Goal: Navigation & Orientation: Find specific page/section

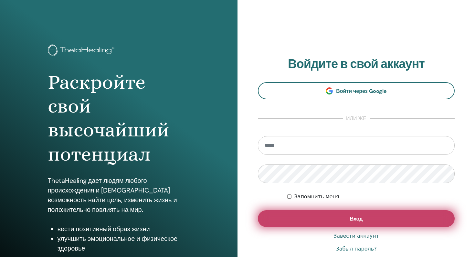
type input "**********"
click at [352, 222] on button "Вход" at bounding box center [356, 218] width 197 height 17
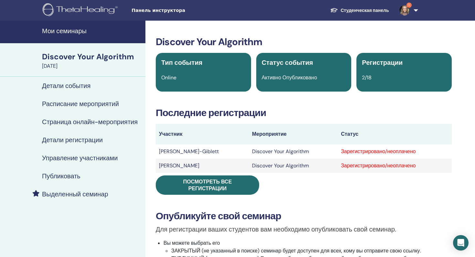
click at [75, 33] on h4 "Мои семинары" at bounding box center [91, 31] width 99 height 8
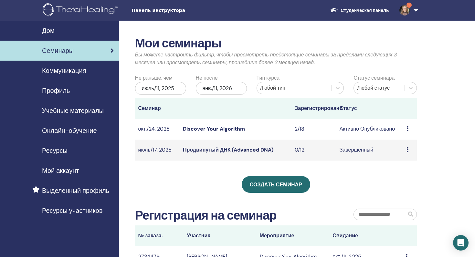
click at [68, 127] on span "Онлайн-обучение" at bounding box center [69, 131] width 55 height 10
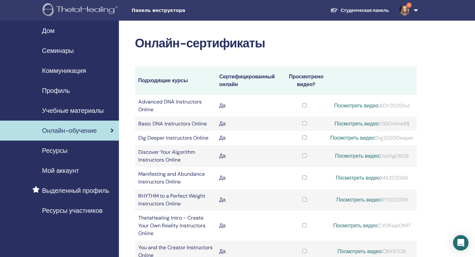
click at [56, 151] on span "Ресурсы" at bounding box center [55, 151] width 26 height 10
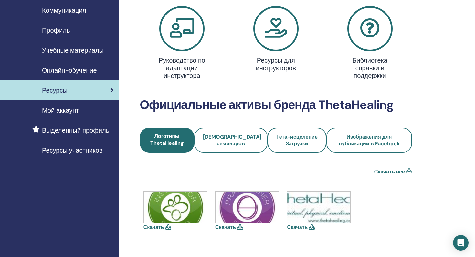
scroll to position [56, 0]
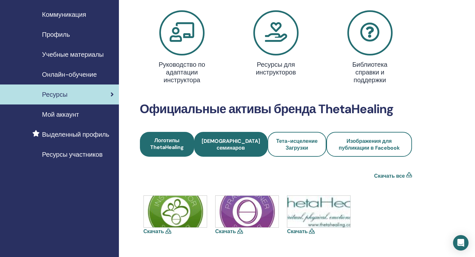
click at [229, 152] on link "Иконки семинаров" at bounding box center [230, 144] width 73 height 25
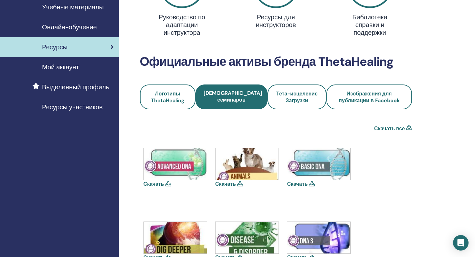
scroll to position [101, 0]
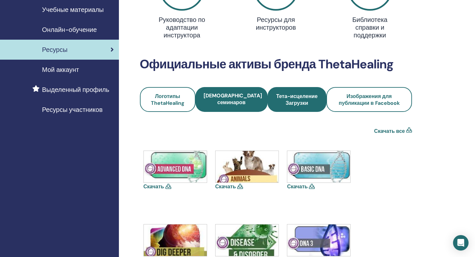
click at [294, 98] on span "Тета-исцеление Загрузки" at bounding box center [296, 100] width 41 height 14
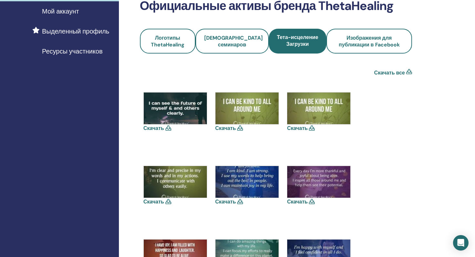
scroll to position [157, 0]
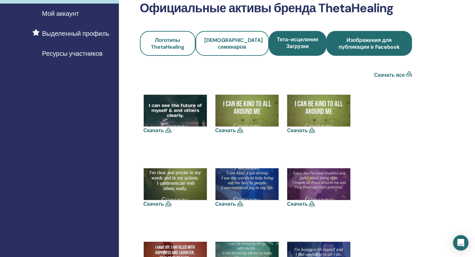
click at [371, 53] on link "Изображения для публикации в Facebook" at bounding box center [369, 43] width 86 height 25
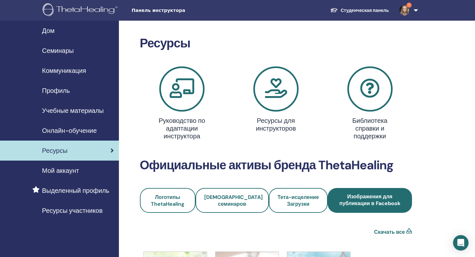
click at [72, 171] on span "Мой аккаунт" at bounding box center [60, 171] width 37 height 10
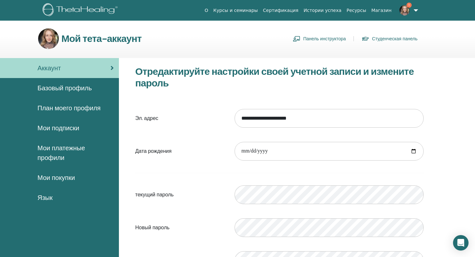
click at [73, 109] on span "План моего профиля" at bounding box center [68, 108] width 63 height 10
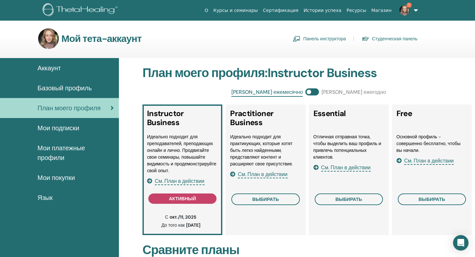
click at [55, 126] on span "Мои подписки" at bounding box center [58, 128] width 42 height 10
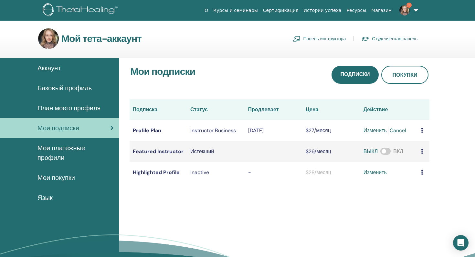
click at [52, 156] on span "Мои платежные профили" at bounding box center [75, 152] width 76 height 19
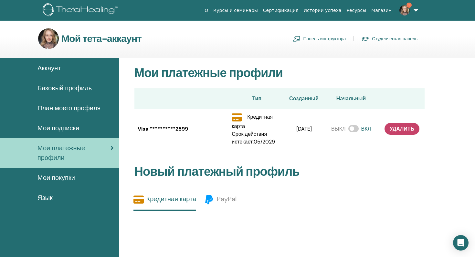
click at [44, 177] on span "Мои покупки" at bounding box center [55, 178] width 37 height 10
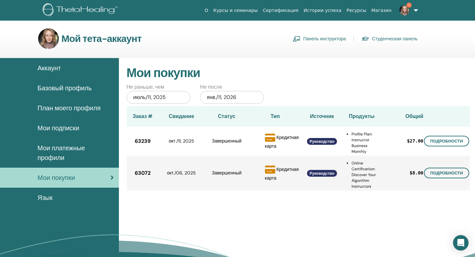
click at [54, 67] on span "Аккаунт" at bounding box center [48, 68] width 23 height 10
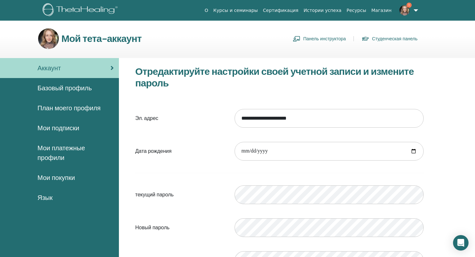
click at [324, 37] on link "Панель инструктора" at bounding box center [318, 39] width 53 height 10
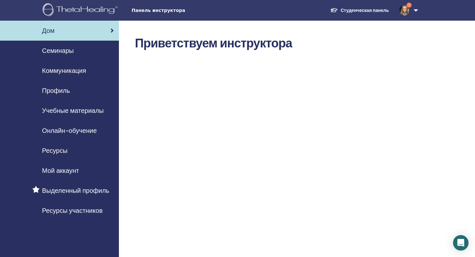
click at [77, 108] on span "Учебные материалы" at bounding box center [73, 111] width 62 height 10
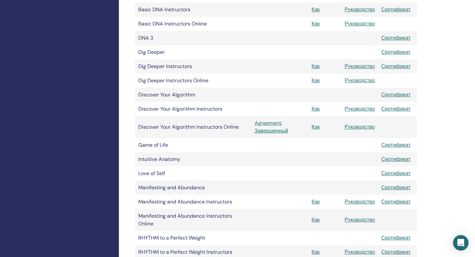
scroll to position [229, 0]
click at [272, 130] on link "Agreement: Завершенный" at bounding box center [279, 127] width 51 height 15
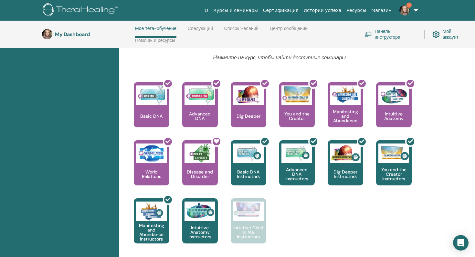
scroll to position [260, 0]
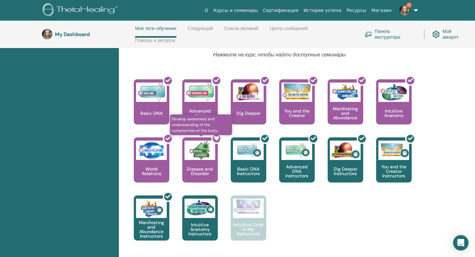
click at [198, 157] on div at bounding box center [204, 163] width 36 height 58
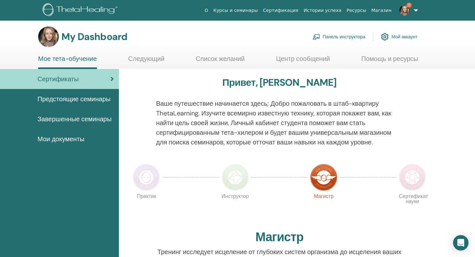
scroll to position [3, 0]
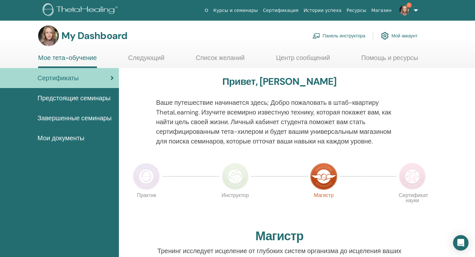
click at [79, 100] on span "Предстоящие семинары" at bounding box center [73, 98] width 73 height 10
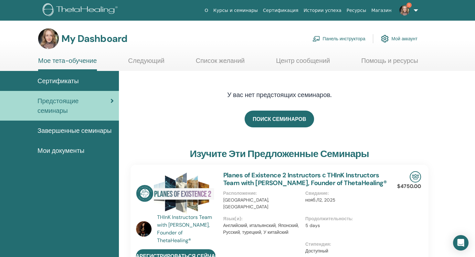
click at [62, 136] on link "Завершенные семинары" at bounding box center [59, 131] width 119 height 20
click at [60, 132] on span "Завершенные семинары" at bounding box center [74, 131] width 74 height 10
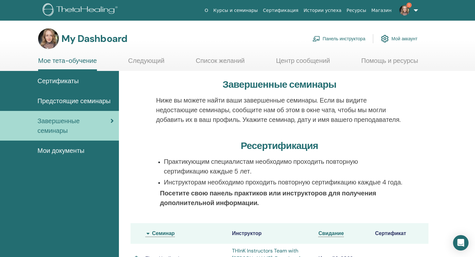
click at [67, 151] on span "Мои документы" at bounding box center [60, 151] width 47 height 10
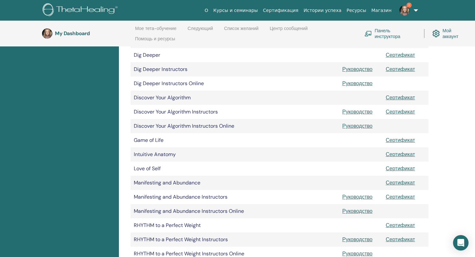
scroll to position [235, 0]
drag, startPoint x: 190, startPoint y: 98, endPoint x: 133, endPoint y: 101, distance: 56.9
click at [133, 101] on td "Discover Your Algorithm" at bounding box center [234, 97] width 209 height 14
copy td "Discover Your Algorithm"
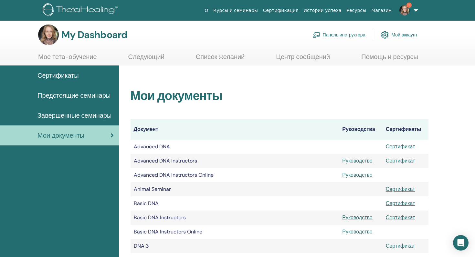
scroll to position [0, 0]
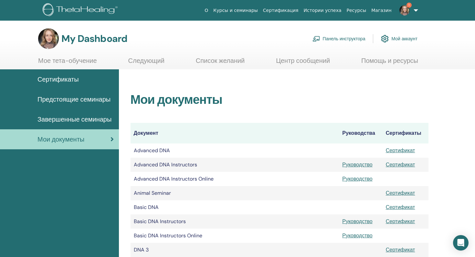
click at [74, 121] on span "Завершенные семинары" at bounding box center [74, 120] width 74 height 10
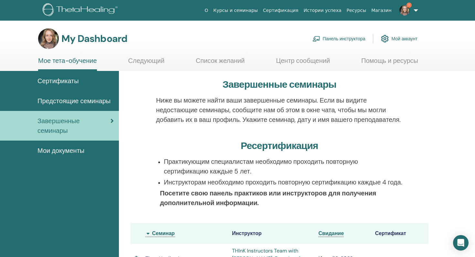
click at [143, 58] on link "Следующий" at bounding box center [146, 63] width 36 height 13
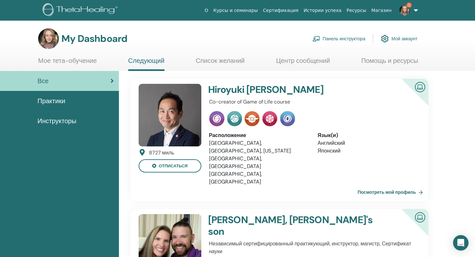
click at [233, 59] on link "Список желаний" at bounding box center [220, 63] width 49 height 13
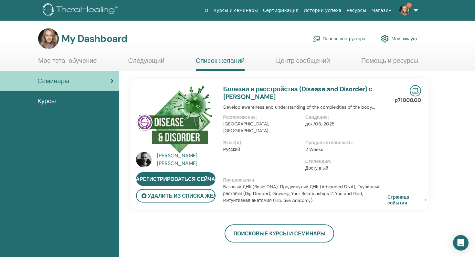
click at [311, 61] on link "Центр сообщений" at bounding box center [303, 63] width 54 height 13
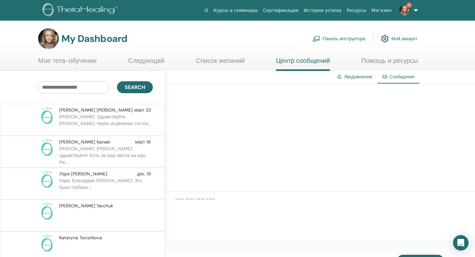
click at [389, 57] on link "Помощь и ресурсы" at bounding box center [389, 63] width 57 height 13
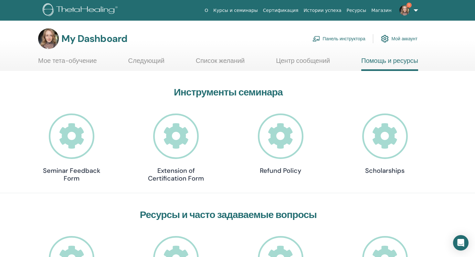
click at [342, 38] on link "Панель инструктора" at bounding box center [338, 39] width 53 height 14
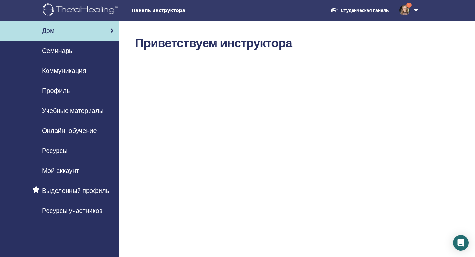
click at [84, 108] on span "Учебные материалы" at bounding box center [73, 111] width 62 height 10
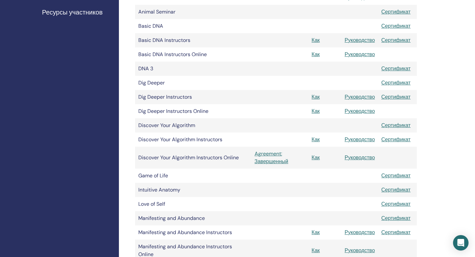
scroll to position [199, 0]
click at [357, 157] on link "Руководство" at bounding box center [359, 157] width 30 height 7
